Goal: Task Accomplishment & Management: Manage account settings

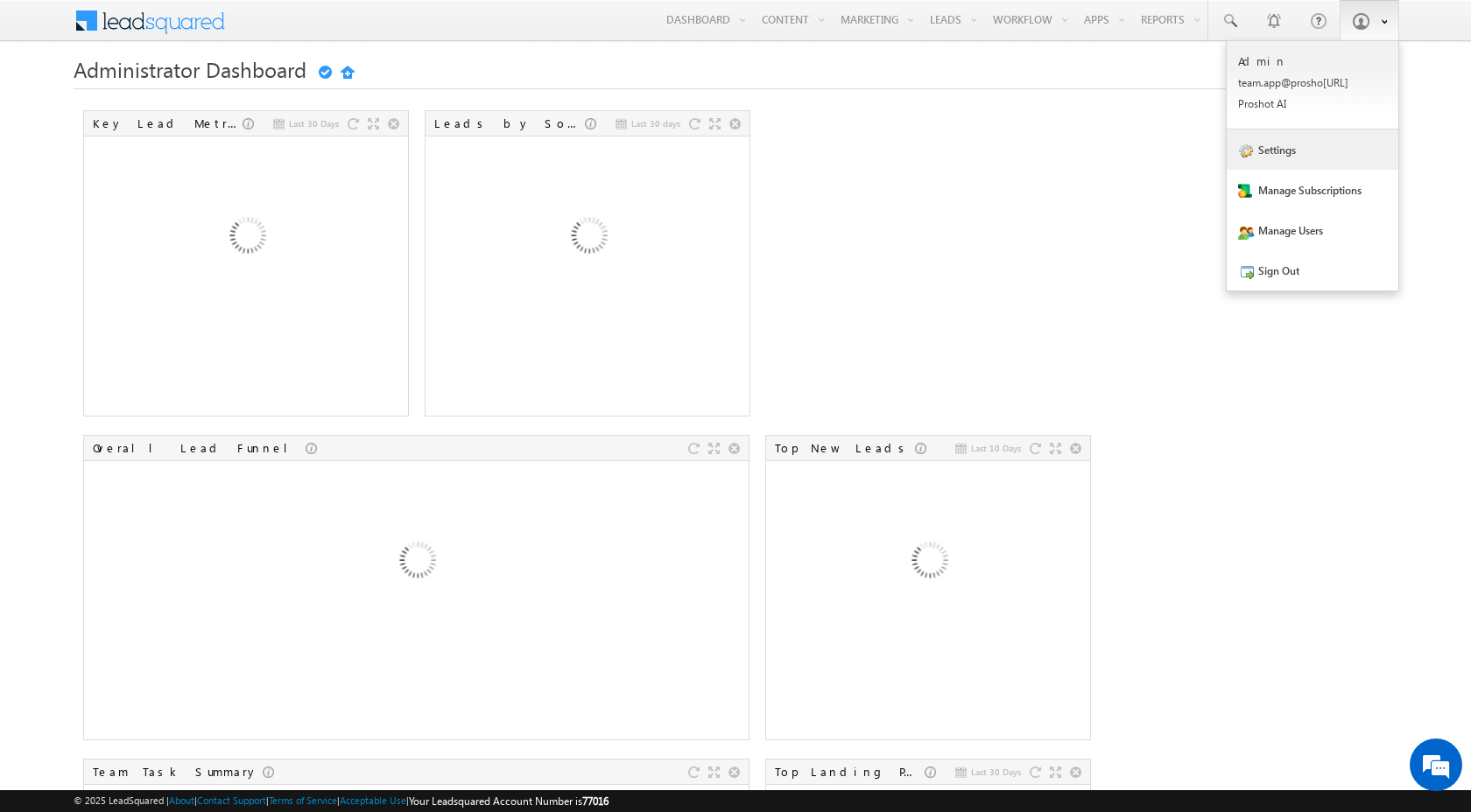
click at [1323, 162] on link "Settings" at bounding box center [1312, 150] width 171 height 40
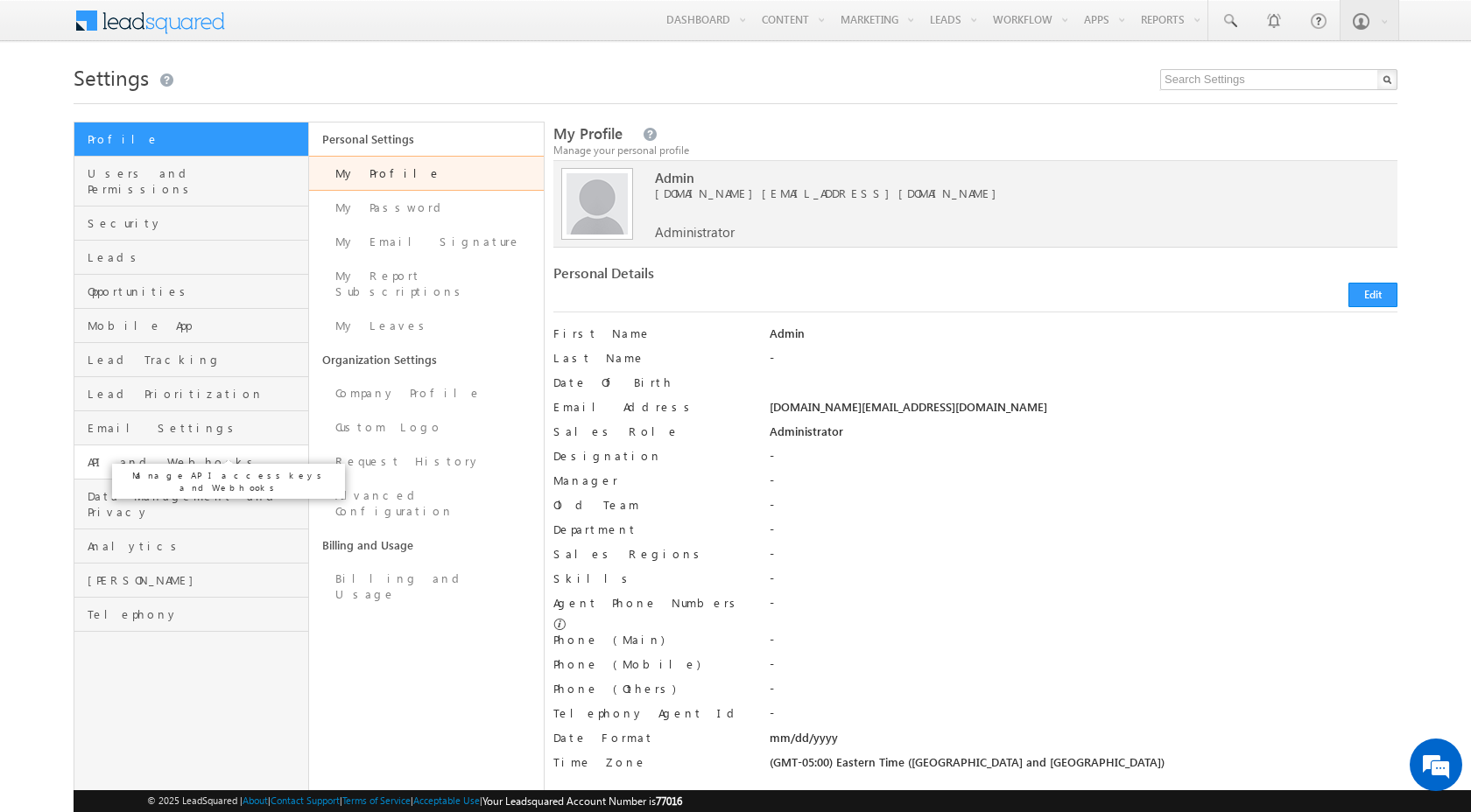
click at [138, 454] on span "API and Webhooks" at bounding box center [196, 462] width 217 height 16
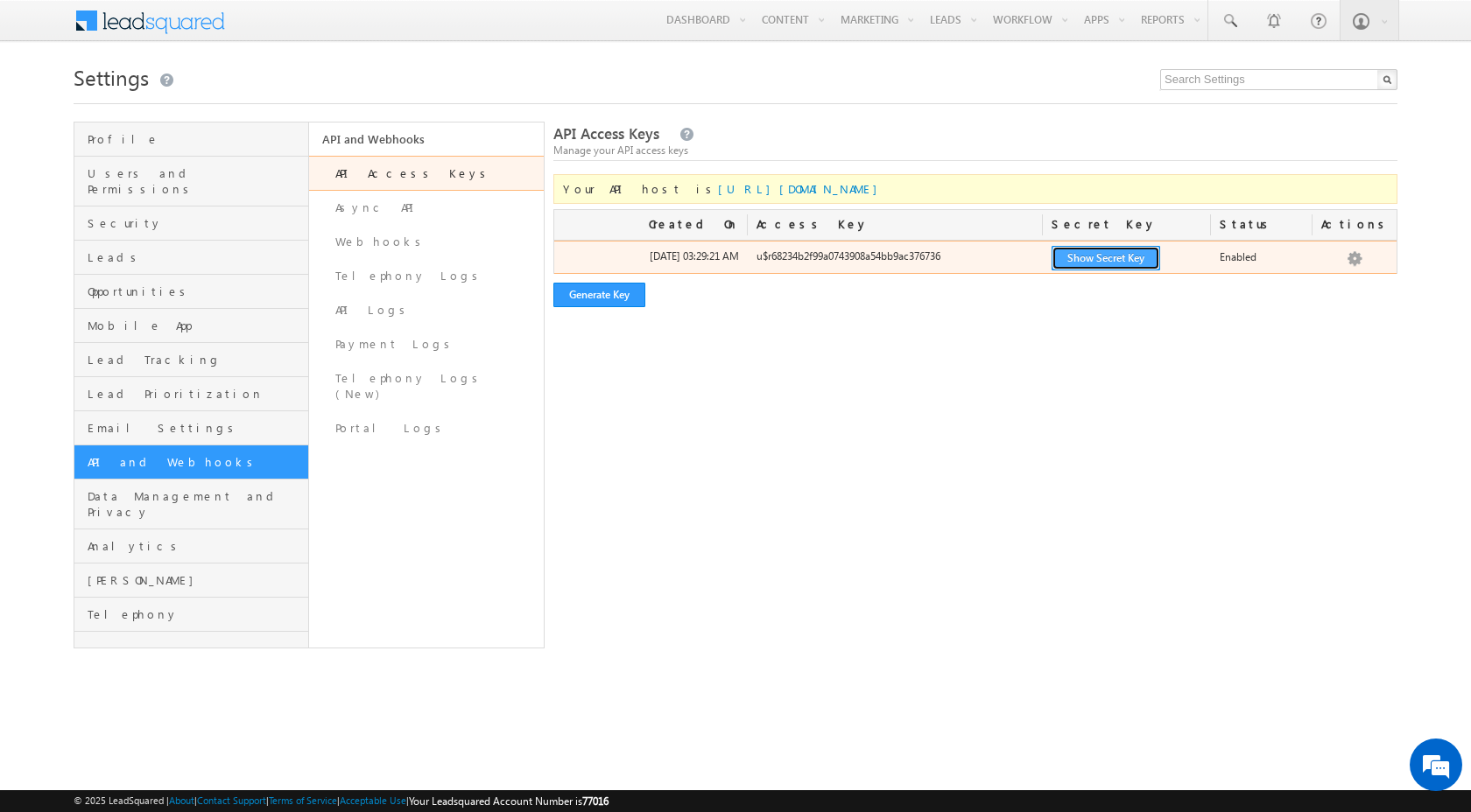
click at [1061, 263] on button "Show Secret Key" at bounding box center [1106, 258] width 108 height 25
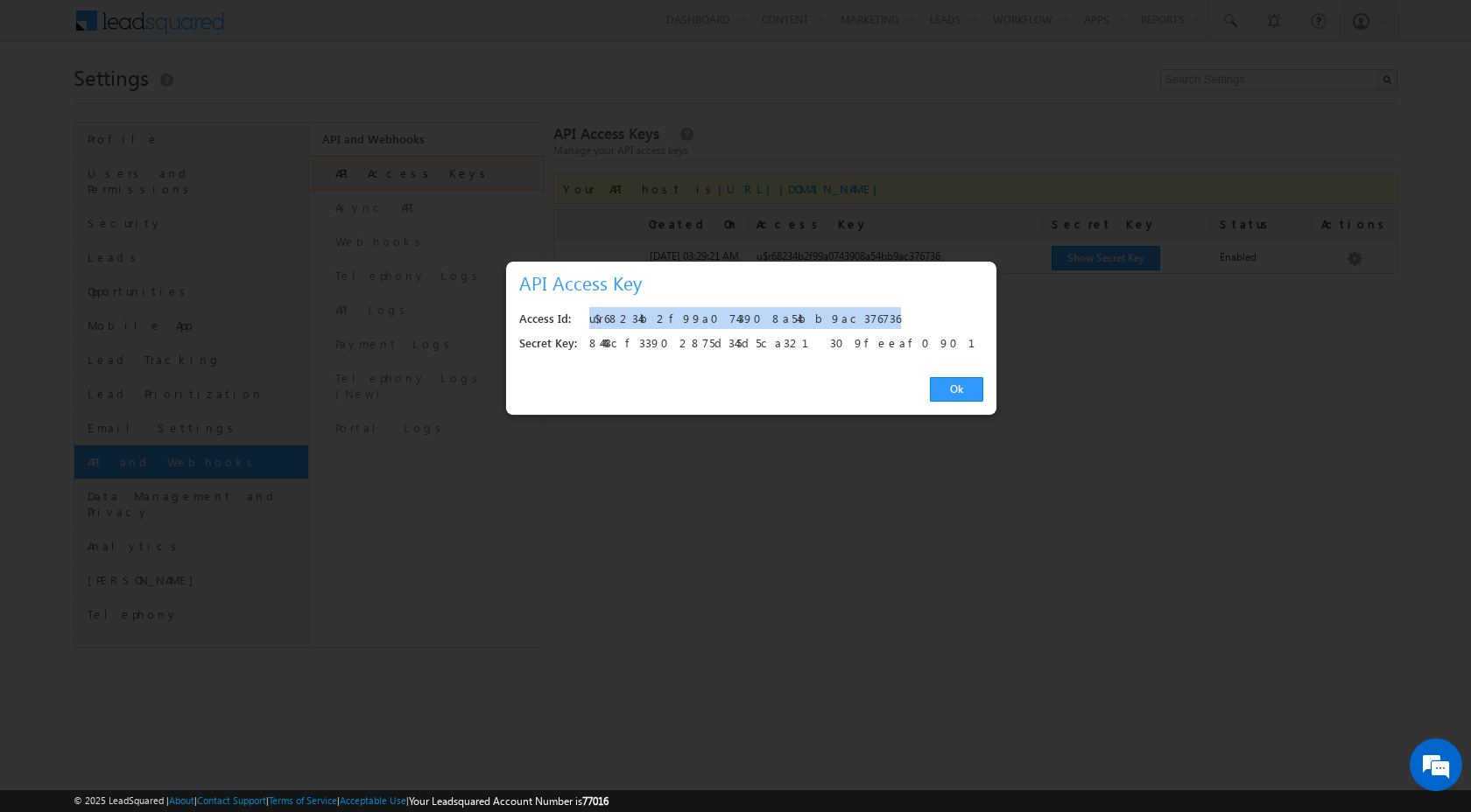
drag, startPoint x: 800, startPoint y: 321, endPoint x: 591, endPoint y: 317, distance: 209.0
click at [591, 317] on div "u$r68234b2f99a0743908a54bb9ac376736" at bounding box center [781, 319] width 384 height 25
copy div "u$r68234b2f99a0743908a54bb9ac376736"
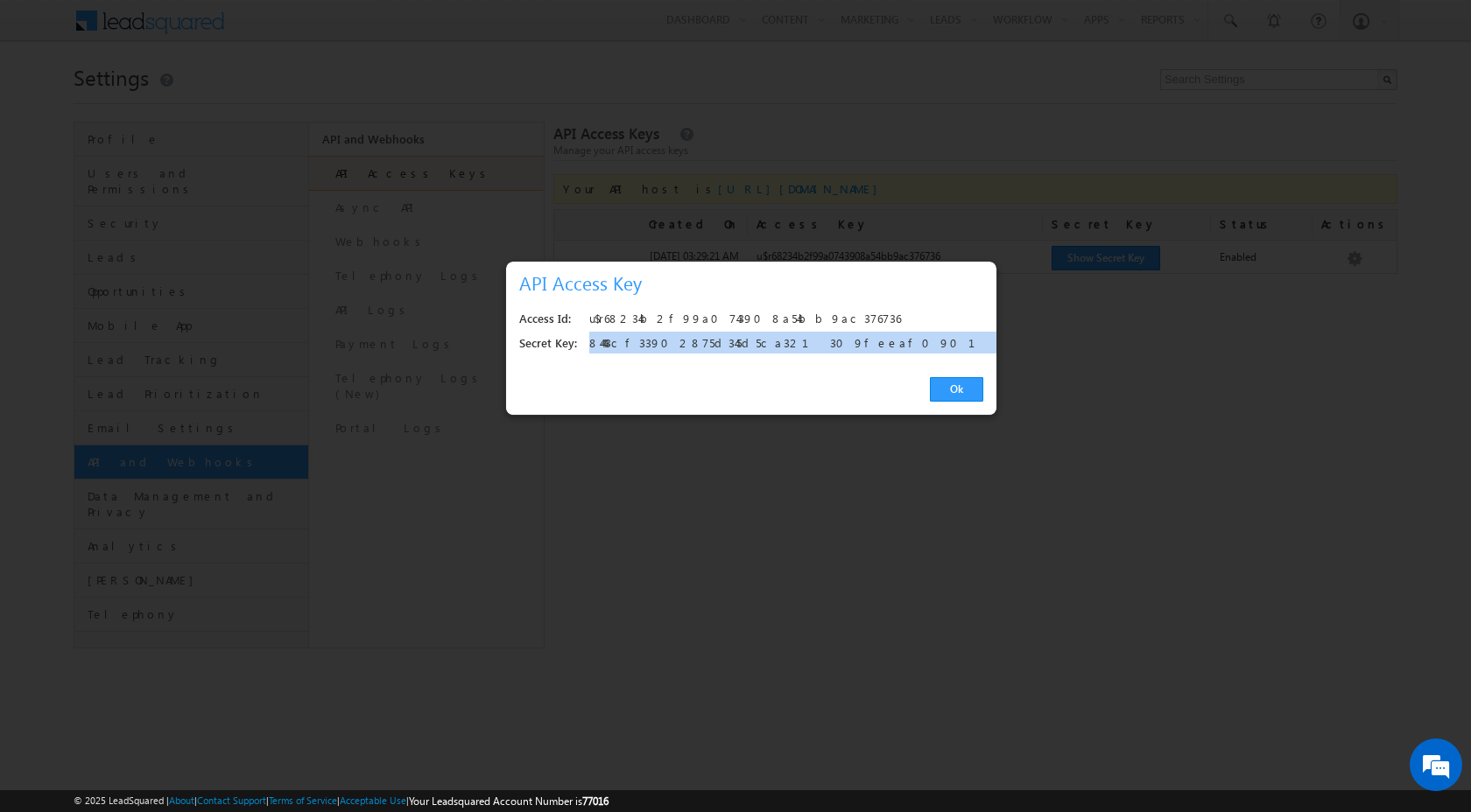
drag, startPoint x: 825, startPoint y: 340, endPoint x: 588, endPoint y: 343, distance: 237.0
click at [588, 343] on div "Secret Key: 84443cf33902875d345d5ca321309feeaf090121" at bounding box center [750, 344] width 464 height 25
copy div "84443cf33902875d345d5ca321309feeaf090121"
click at [962, 391] on link "Ok" at bounding box center [956, 389] width 53 height 25
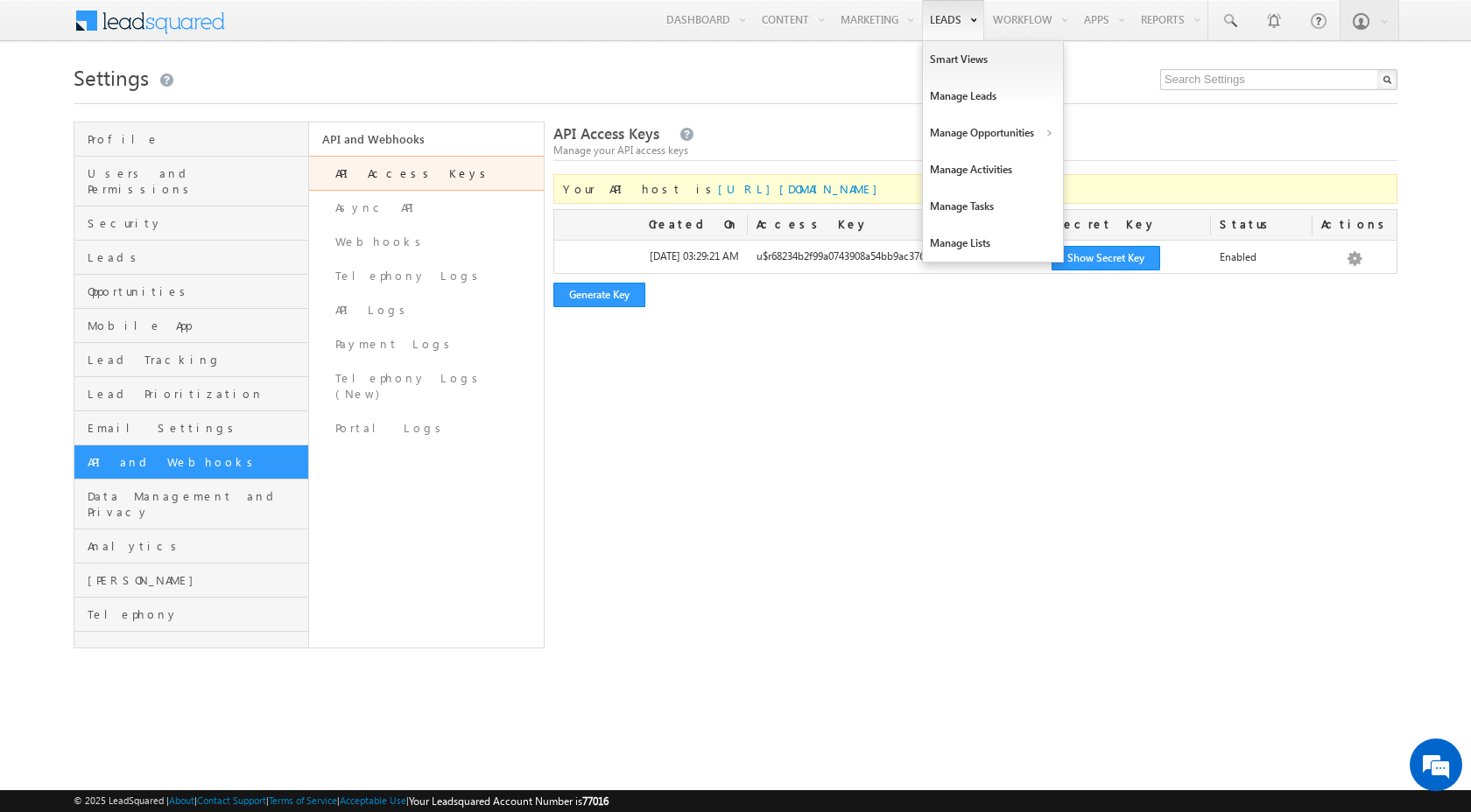
click at [949, 20] on link "Leads" at bounding box center [952, 20] width 62 height 40
click at [950, 102] on link "Manage Leads" at bounding box center [992, 95] width 140 height 36
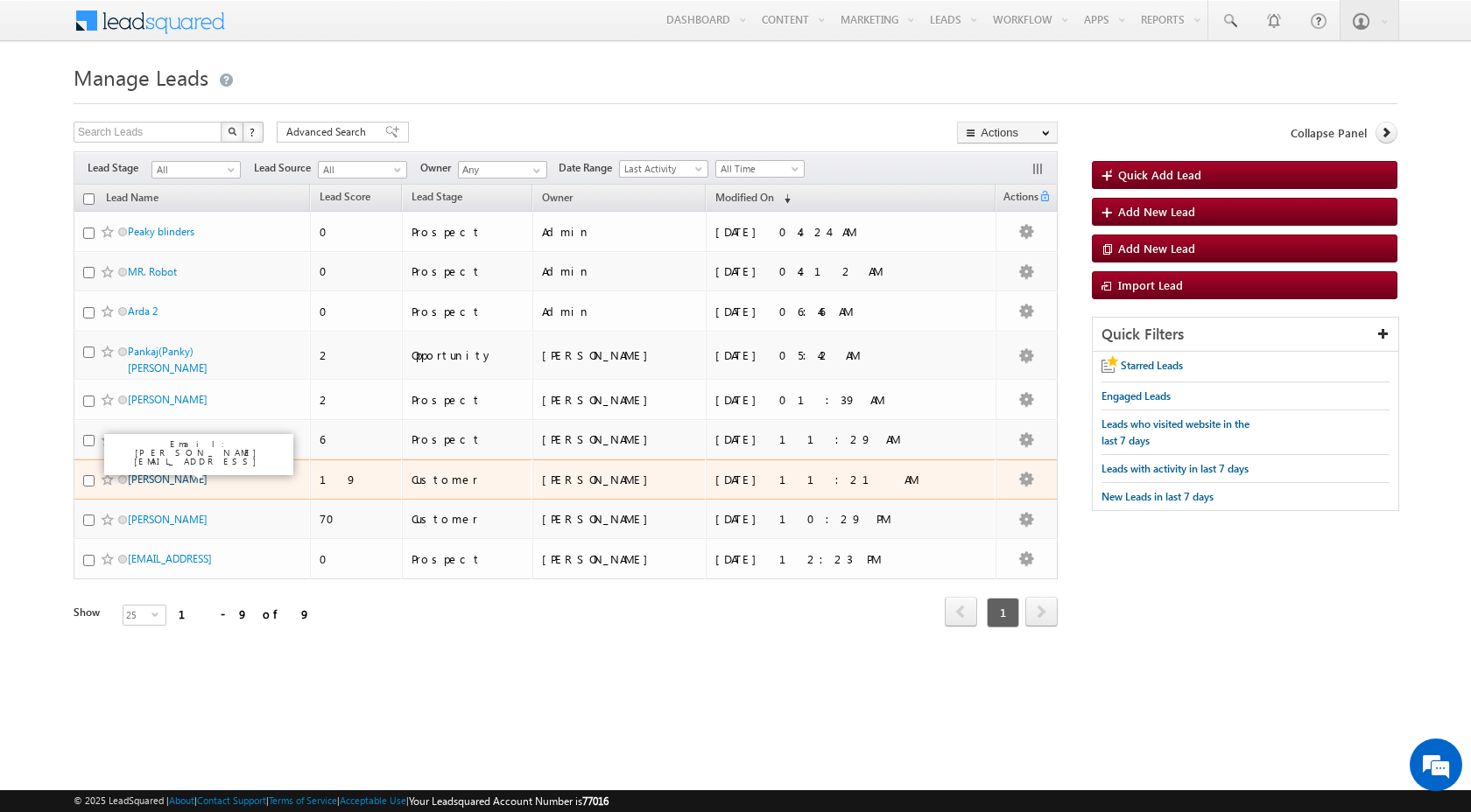
click at [168, 472] on link "Shubham Kumar" at bounding box center [167, 478] width 80 height 13
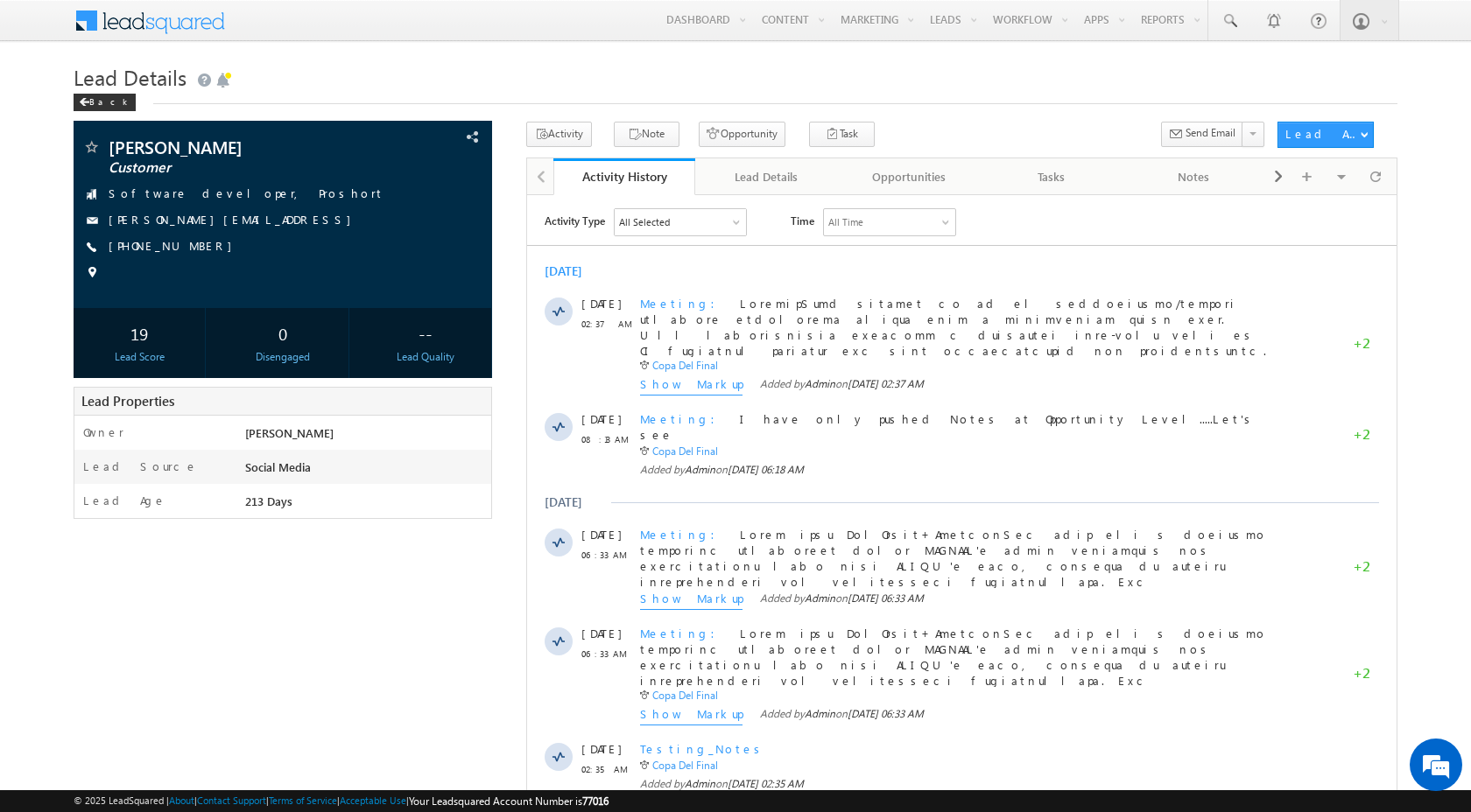
click at [364, 711] on div "[PERSON_NAME] Customer Software developer, Proshort --" at bounding box center [736, 687] width 1323 height 1131
click at [416, 614] on div "[PERSON_NAME] Customer Software developer, Proshort --" at bounding box center [736, 687] width 1323 height 1131
click at [1281, 180] on span at bounding box center [1278, 177] width 11 height 31
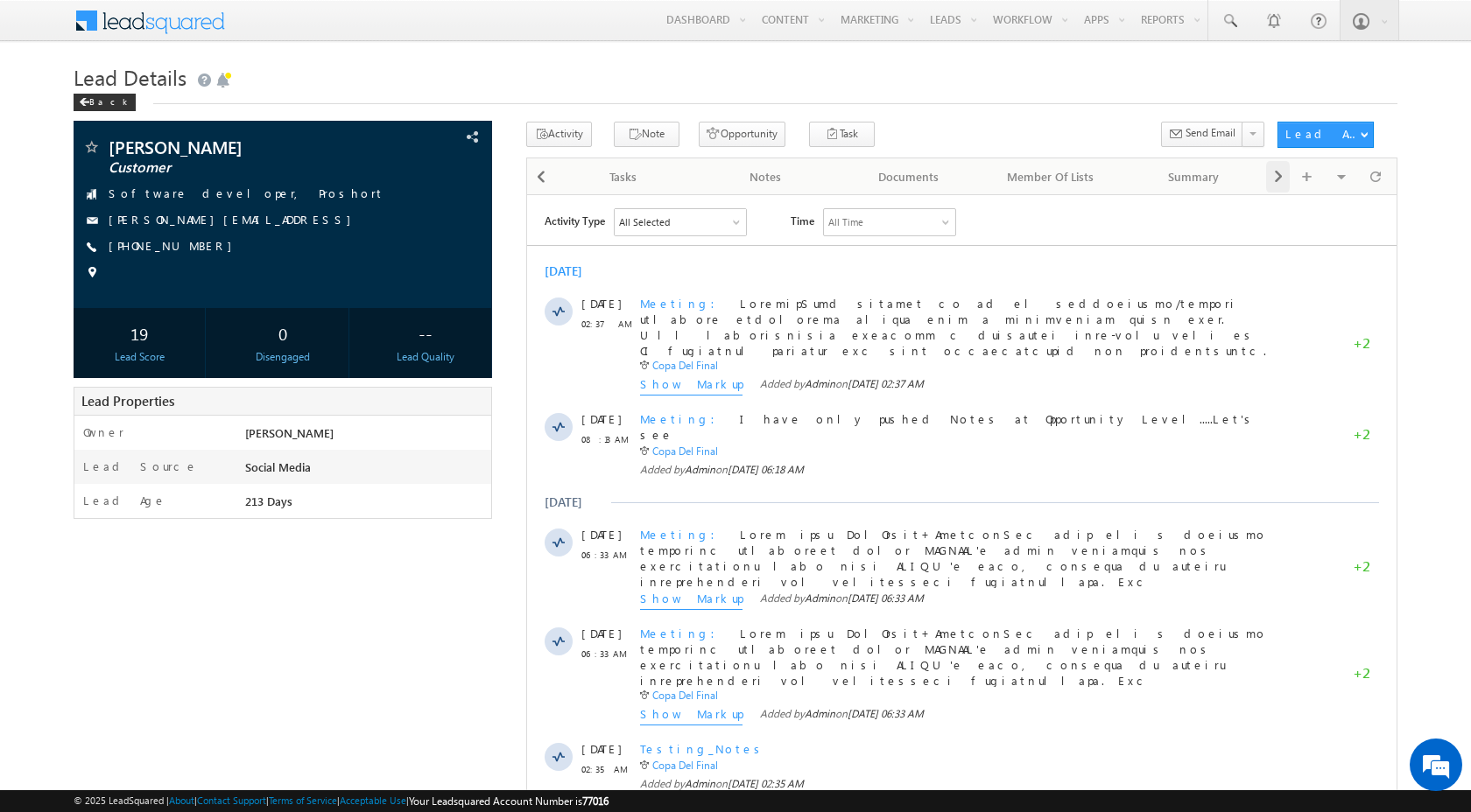
click at [1281, 180] on span at bounding box center [1278, 177] width 11 height 31
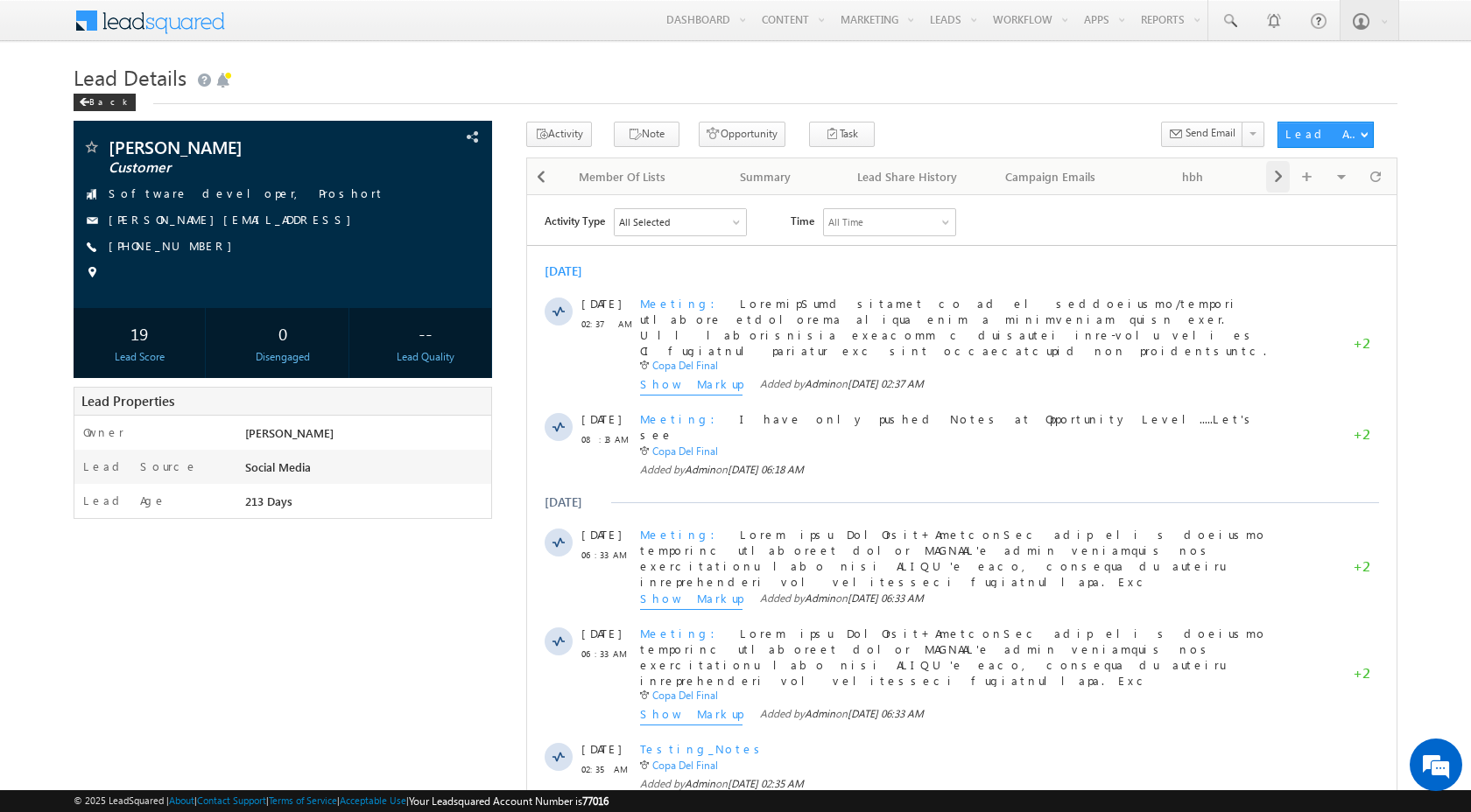
click at [1281, 180] on span at bounding box center [1278, 177] width 11 height 31
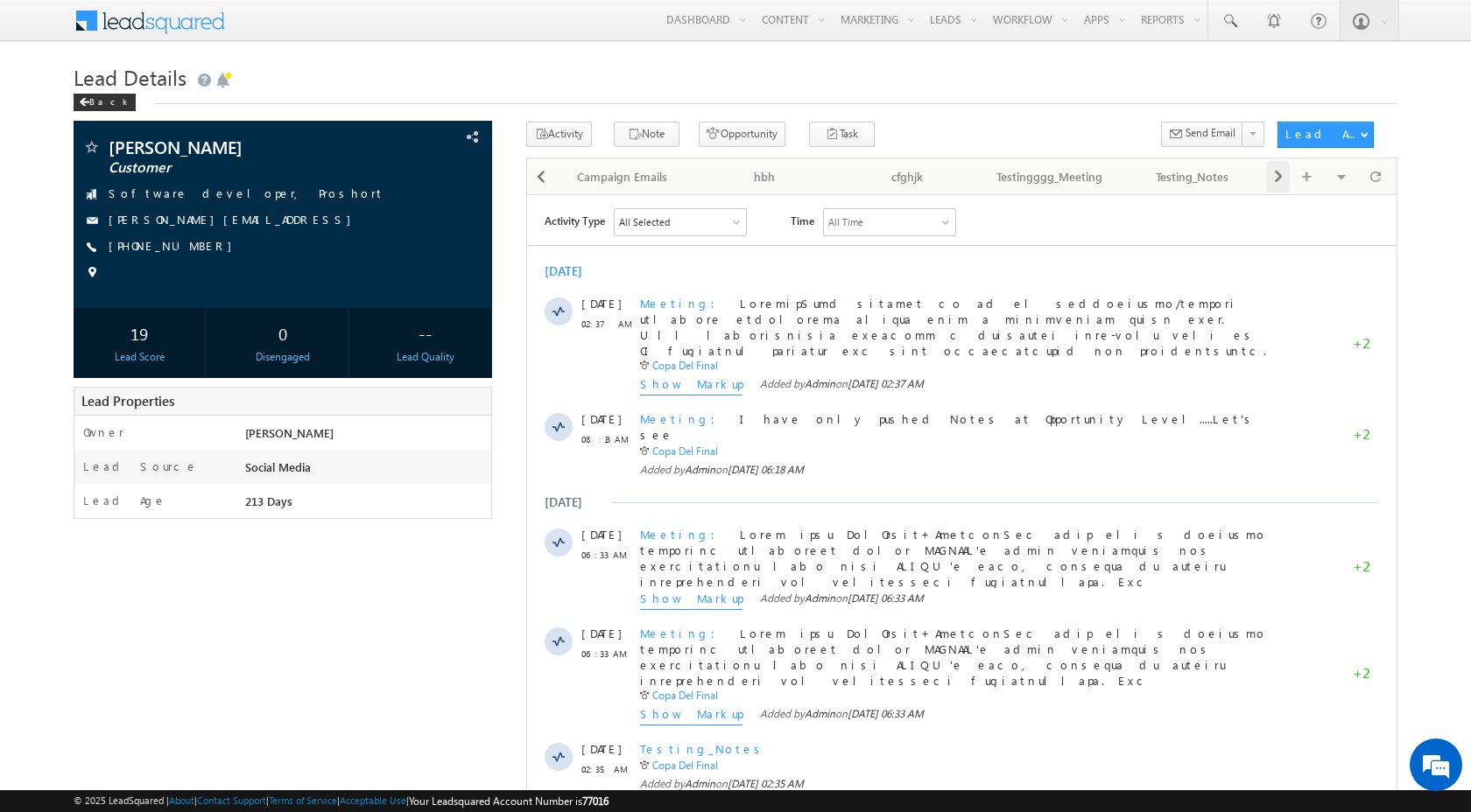
click at [1281, 180] on span at bounding box center [1278, 177] width 11 height 31
click at [1281, 180] on div "Visible Tabs Activity History Default Lead Details Default Opportunities Defaul…" at bounding box center [1329, 175] width 126 height 34
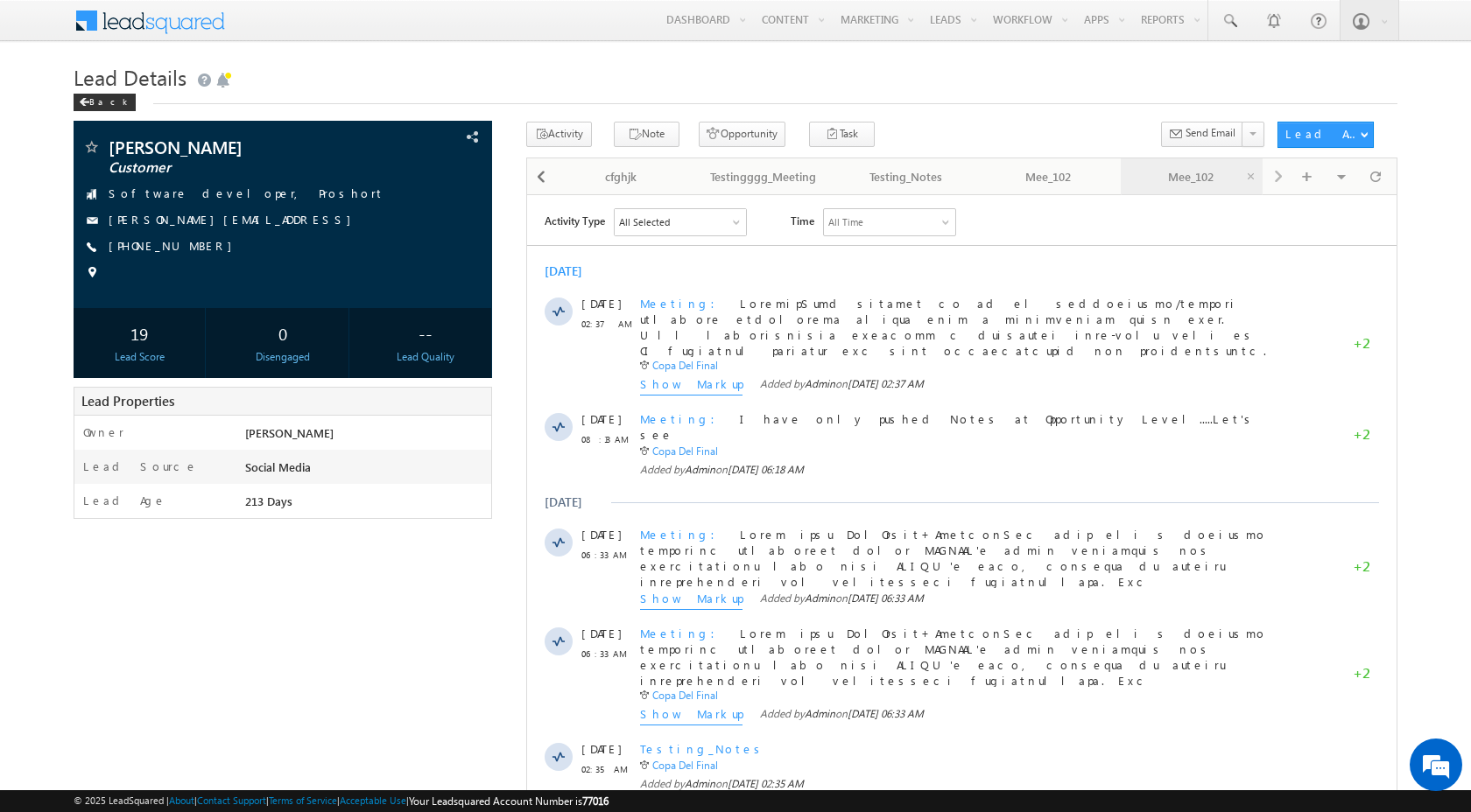
click at [1180, 176] on div "Mee_102" at bounding box center [1190, 176] width 113 height 21
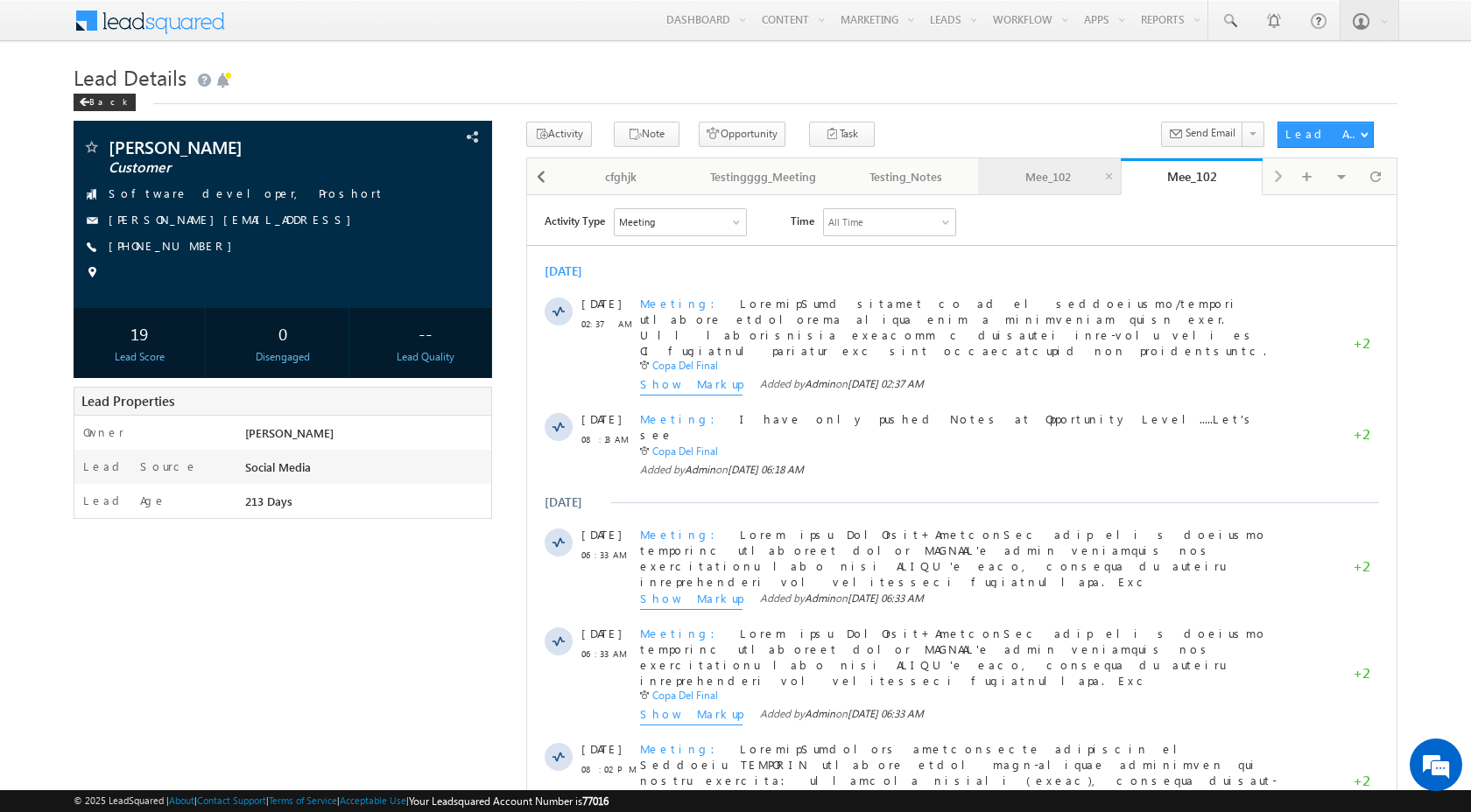
click at [1045, 174] on div "Mee_102" at bounding box center [1048, 176] width 113 height 21
click at [905, 175] on div "Testing_Notes" at bounding box center [905, 176] width 113 height 21
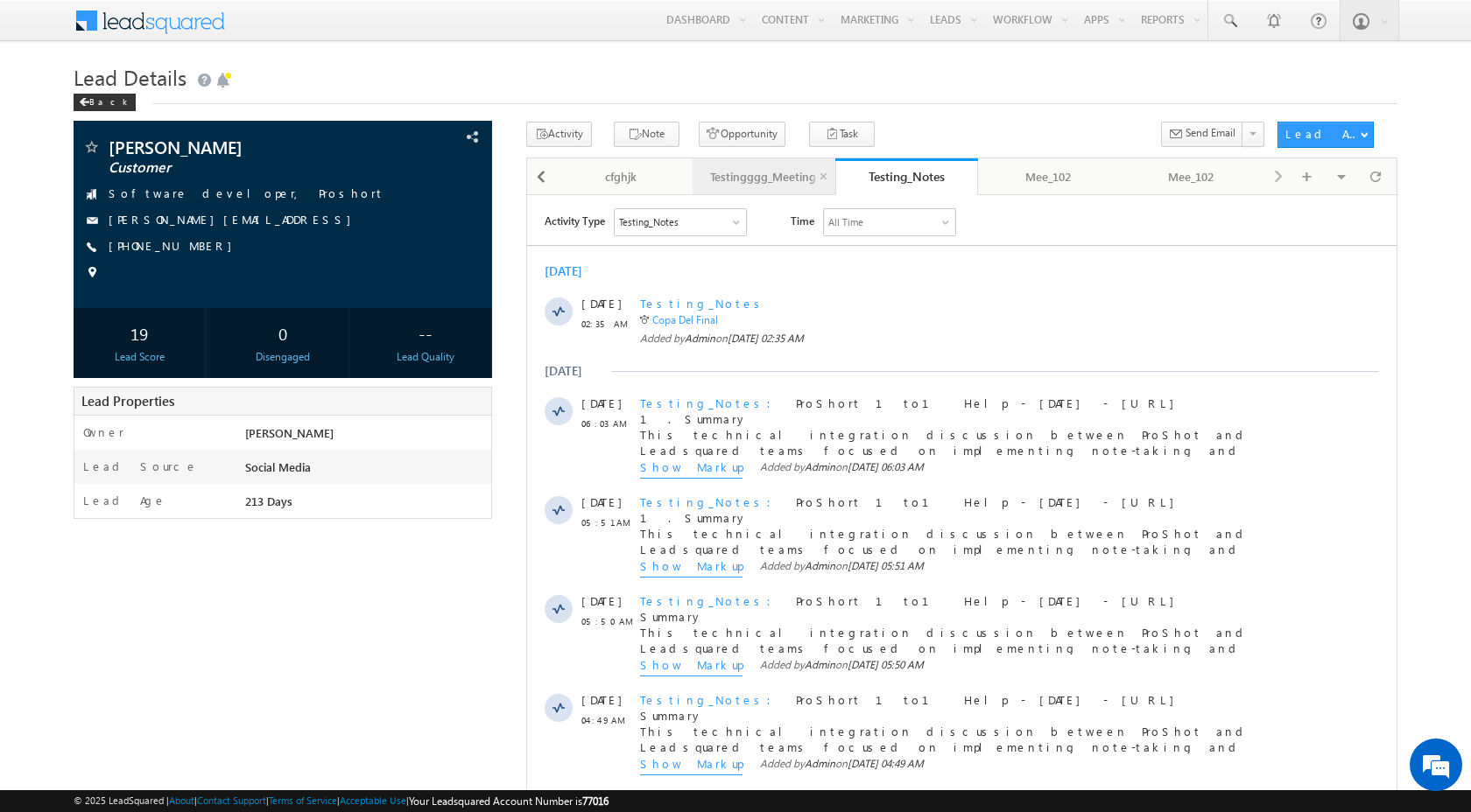
click at [760, 186] on div "Testingggg_Meeting" at bounding box center [762, 176] width 113 height 21
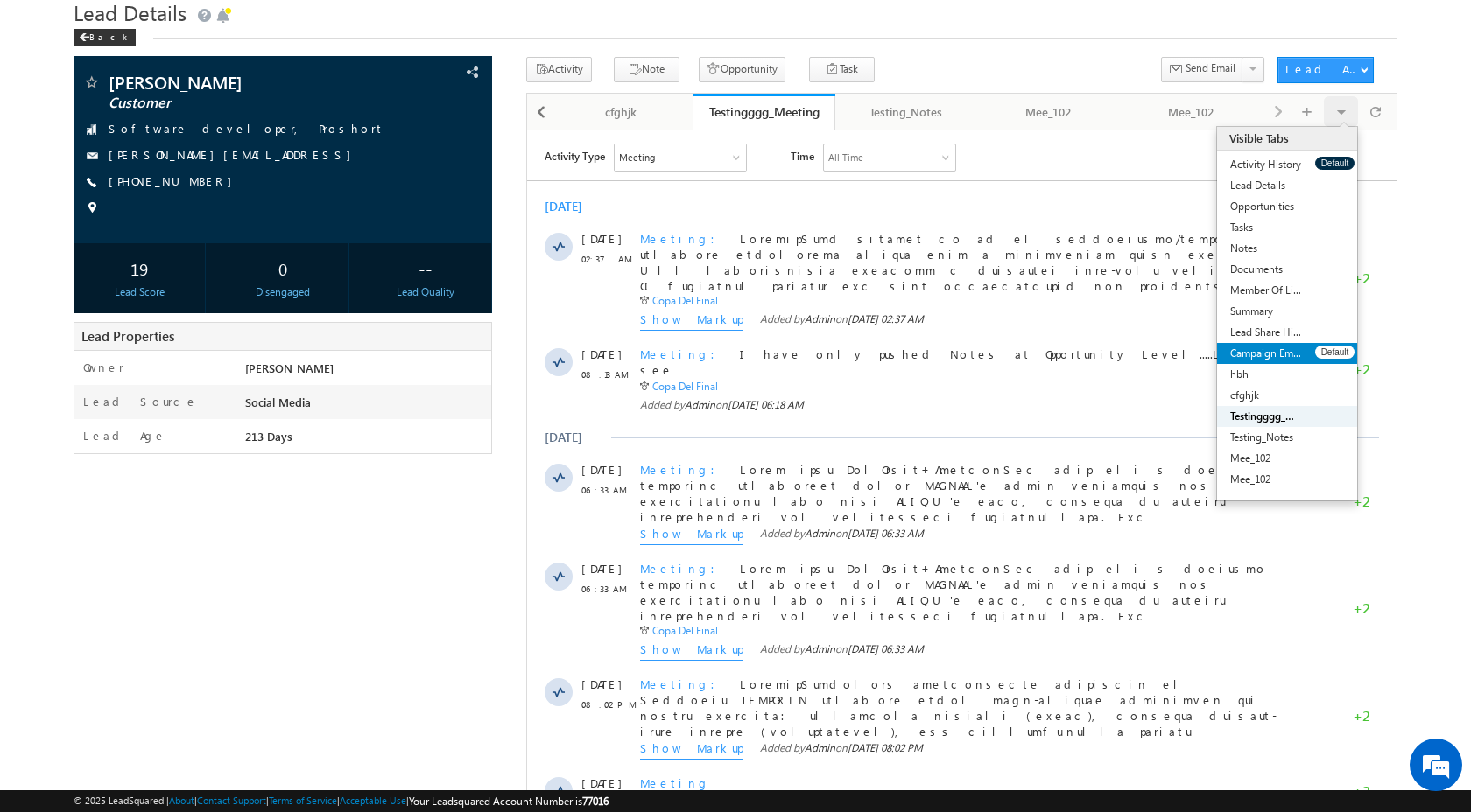
scroll to position [71, 0]
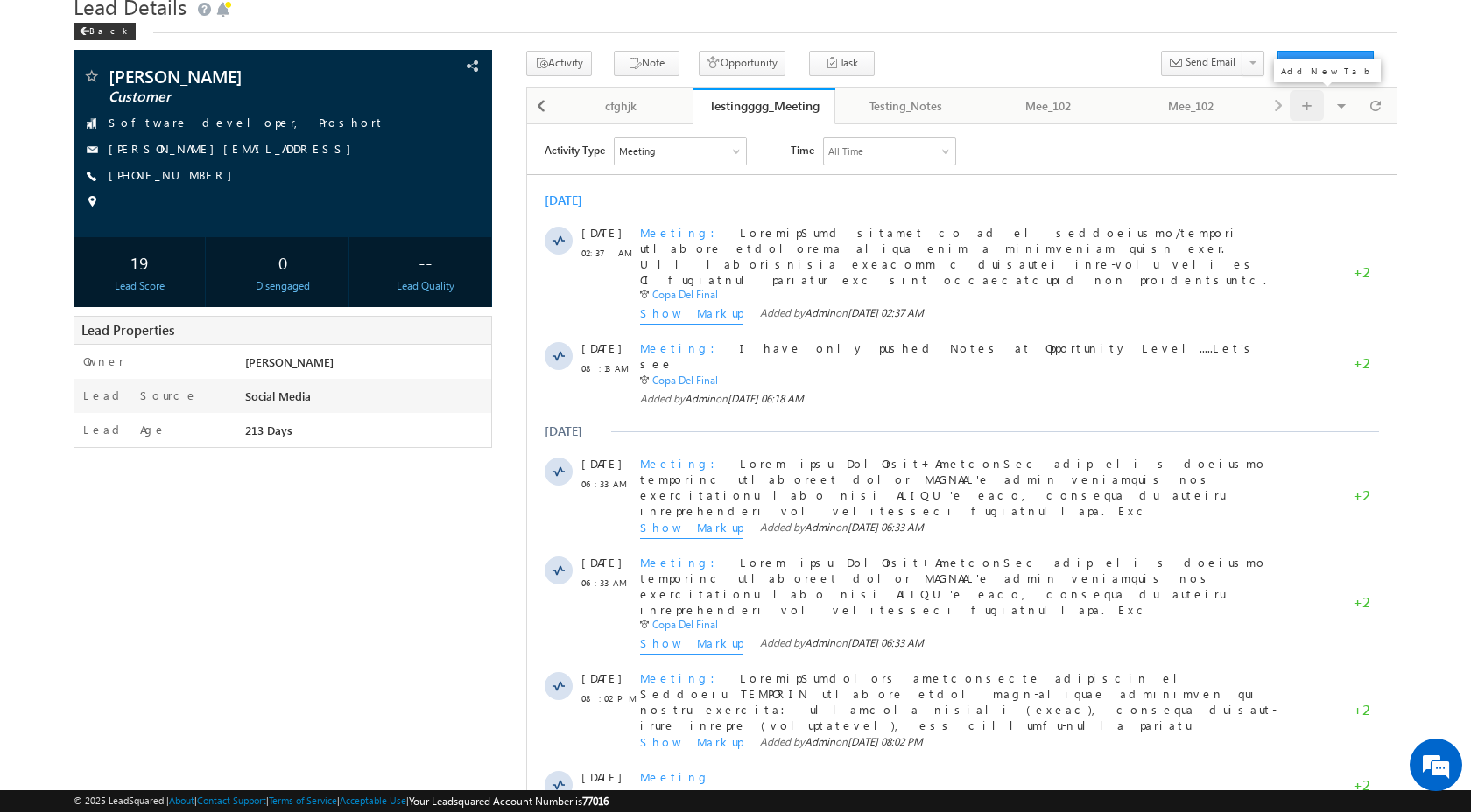
click at [1299, 103] on div at bounding box center [1307, 105] width 34 height 31
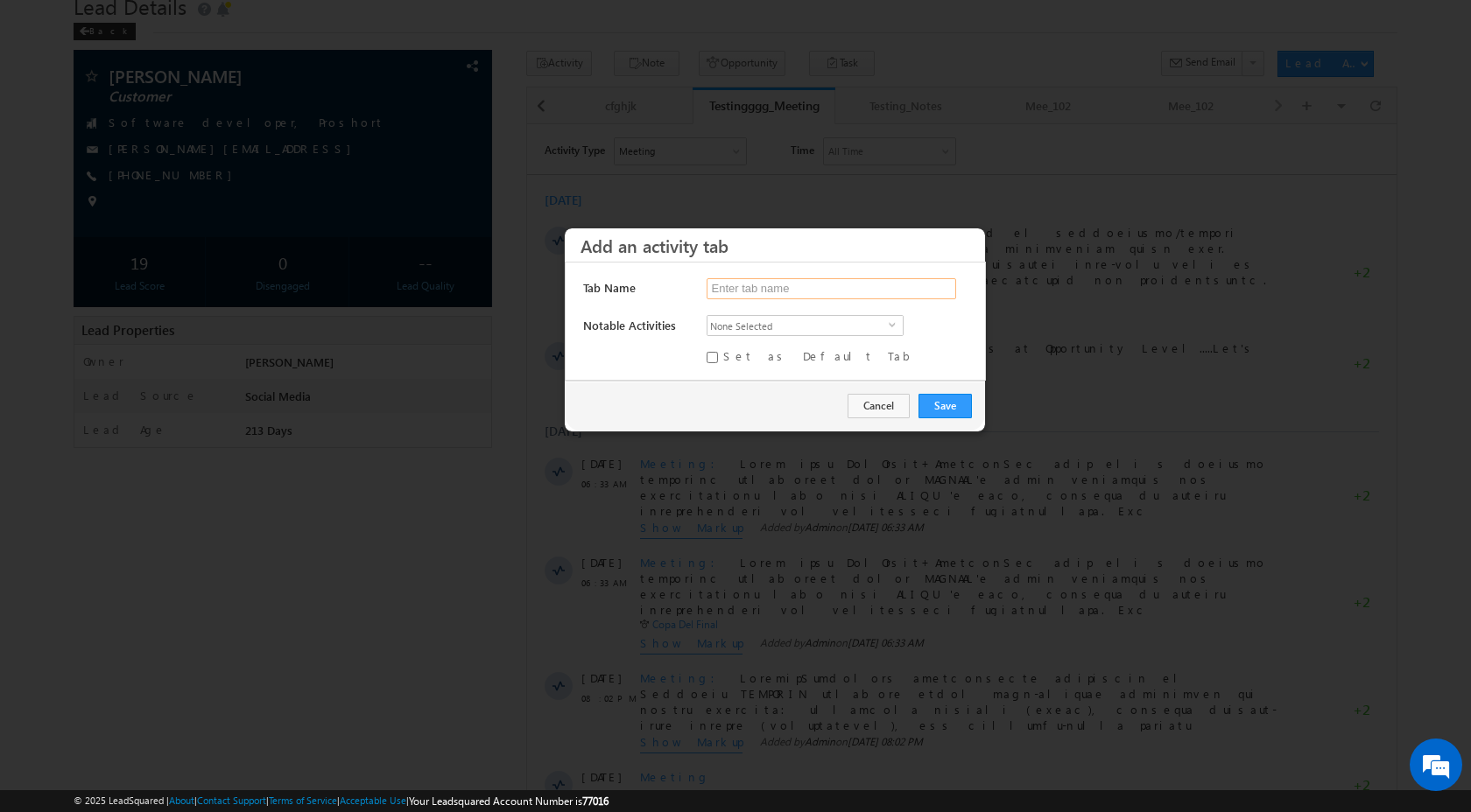
click at [914, 292] on input "text" at bounding box center [830, 288] width 249 height 21
click at [878, 332] on span "None Selected" at bounding box center [798, 326] width 181 height 20
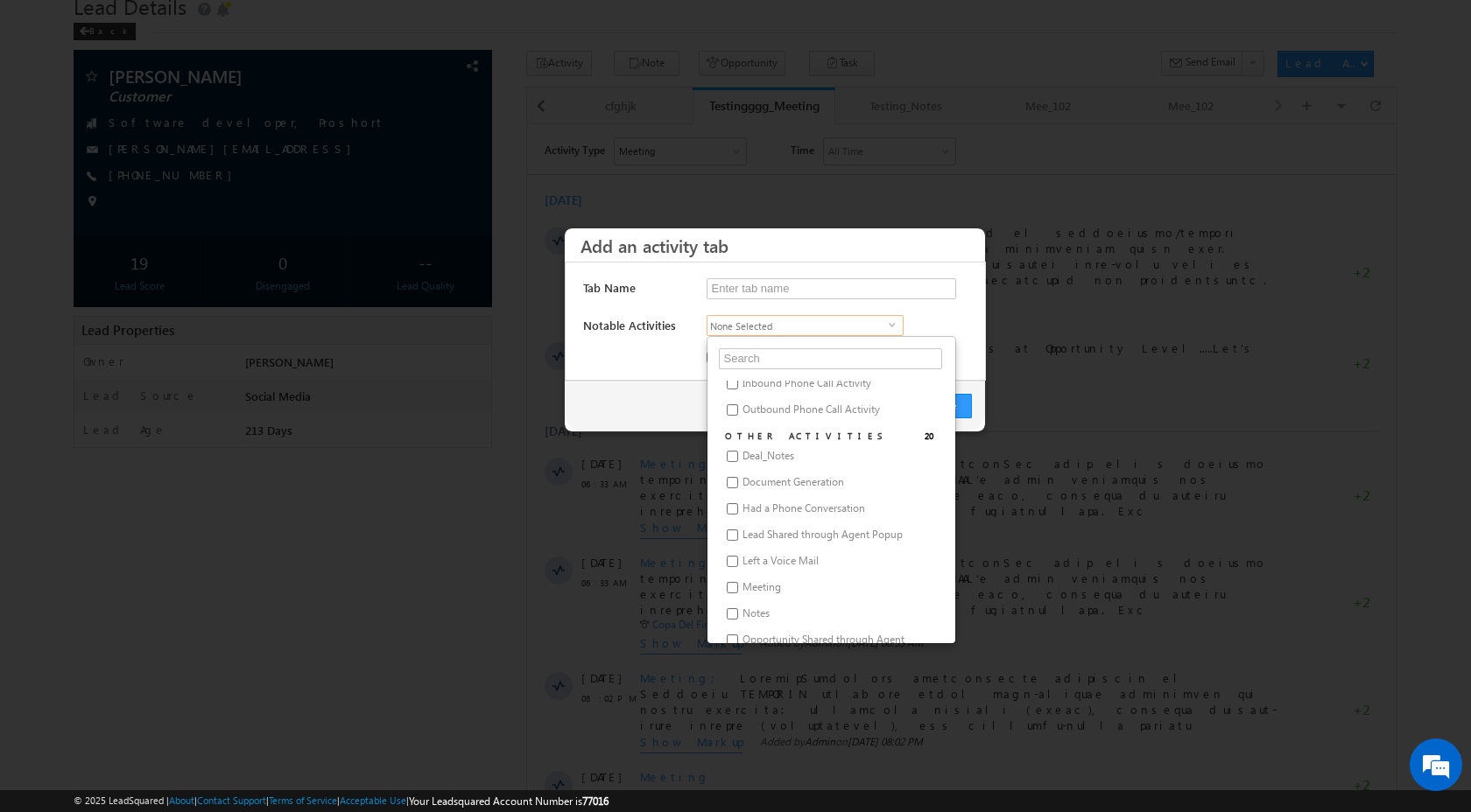
scroll to position [863, 0]
click at [799, 464] on label "Deal_Notes" at bounding box center [830, 466] width 176 height 22
click at [737, 464] on input "Deal_Notes" at bounding box center [733, 464] width 12 height 12
checkbox input "true"
click at [673, 407] on div "Cancel Save" at bounding box center [774, 406] width 420 height 51
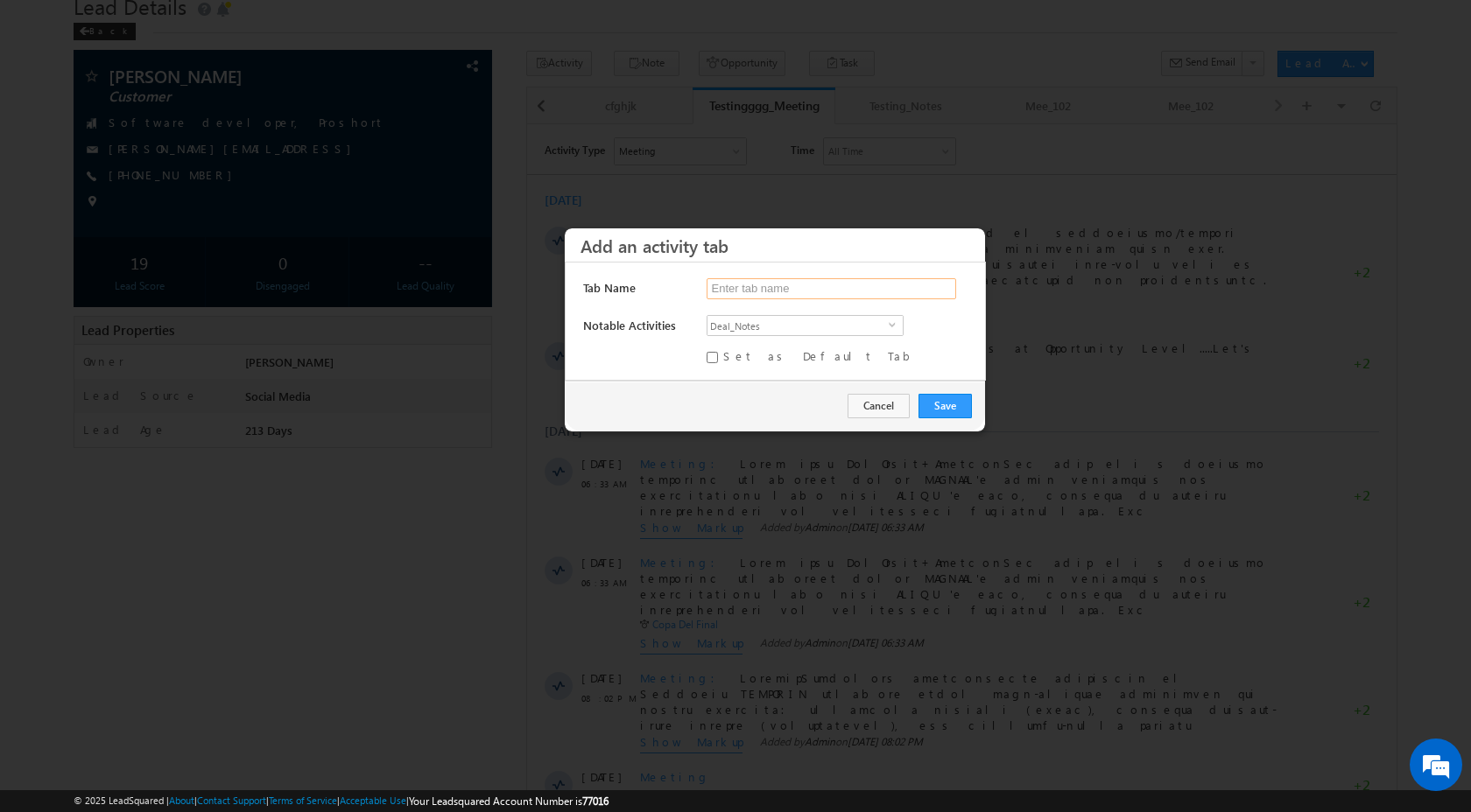
click at [762, 291] on input "text" at bounding box center [830, 288] width 249 height 21
type input "LSQ_SYNC_TO_CRM"
click at [713, 352] on input "Set as Default Tab" at bounding box center [712, 357] width 12 height 12
checkbox input "true"
click at [923, 406] on button "Save" at bounding box center [945, 406] width 53 height 25
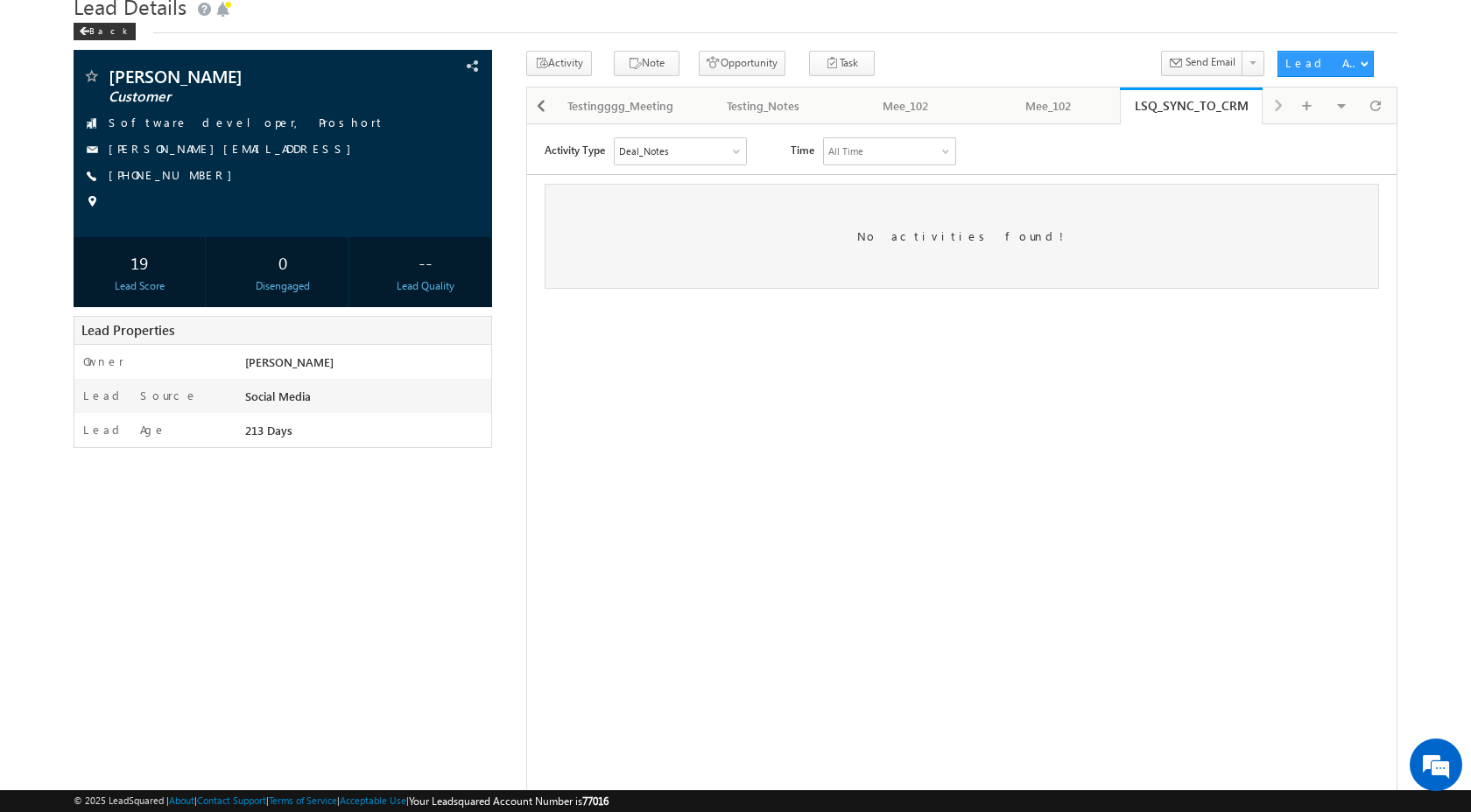
scroll to position [0, 0]
click at [1083, 113] on div "Mee_102" at bounding box center [1048, 105] width 113 height 21
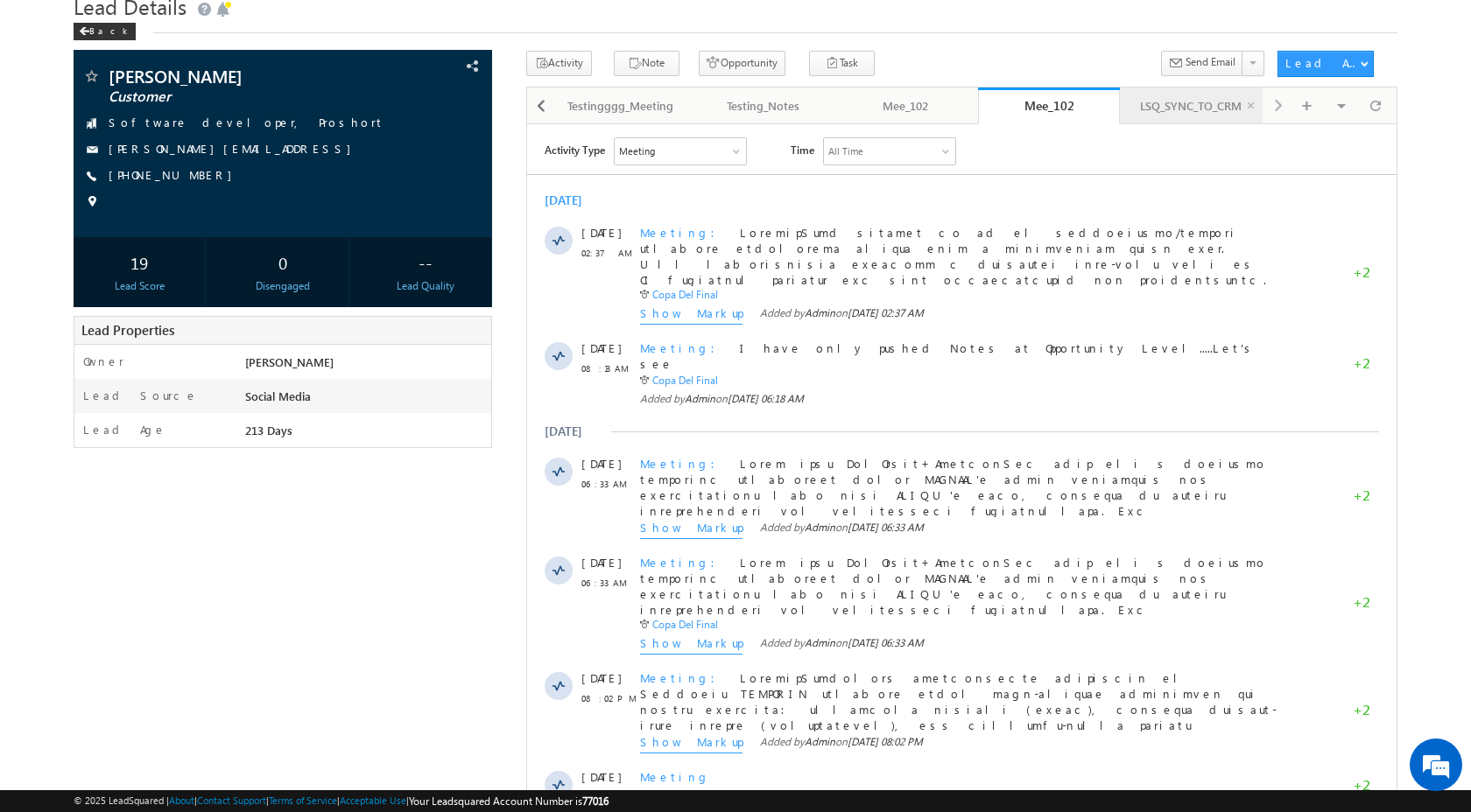
click at [1198, 108] on div "LSQ_SYNC_TO_CRM" at bounding box center [1189, 105] width 113 height 21
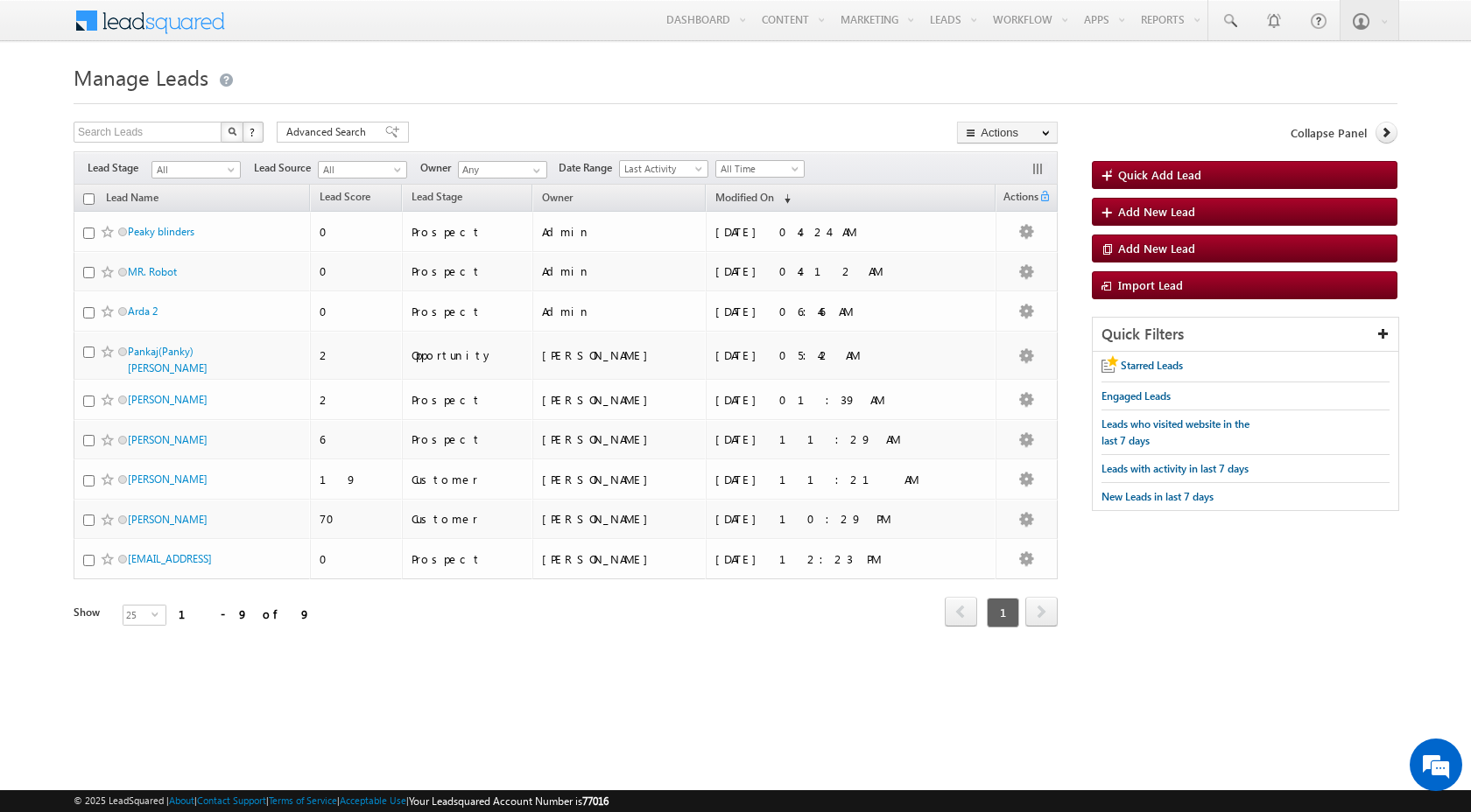
click at [1045, 648] on div "Tags × Select at-least one lead to tag... × Close Lead Name Lead Score" at bounding box center [565, 430] width 984 height 491
